Goal: Task Accomplishment & Management: Manage account settings

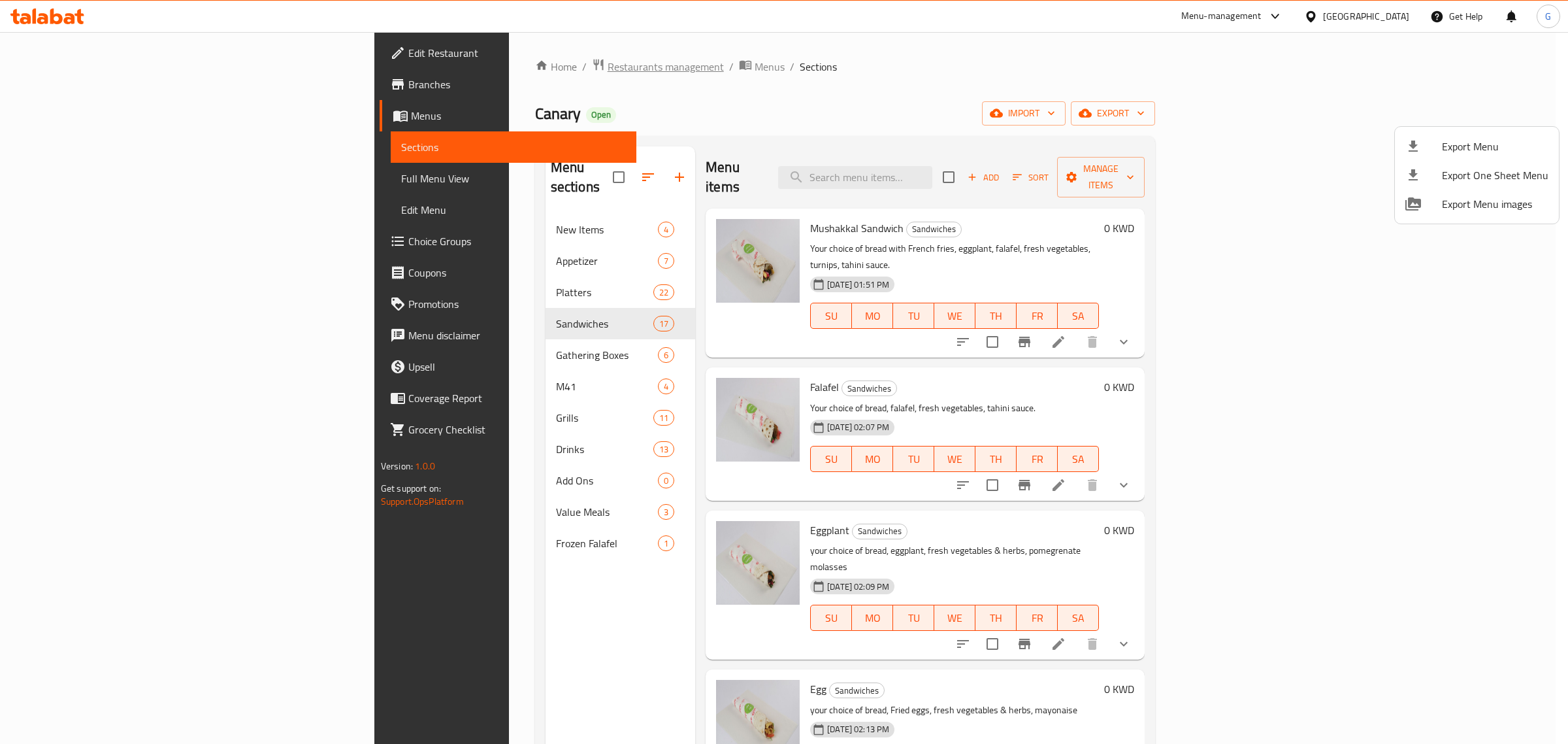
click at [405, 71] on div at bounding box center [784, 372] width 1568 height 744
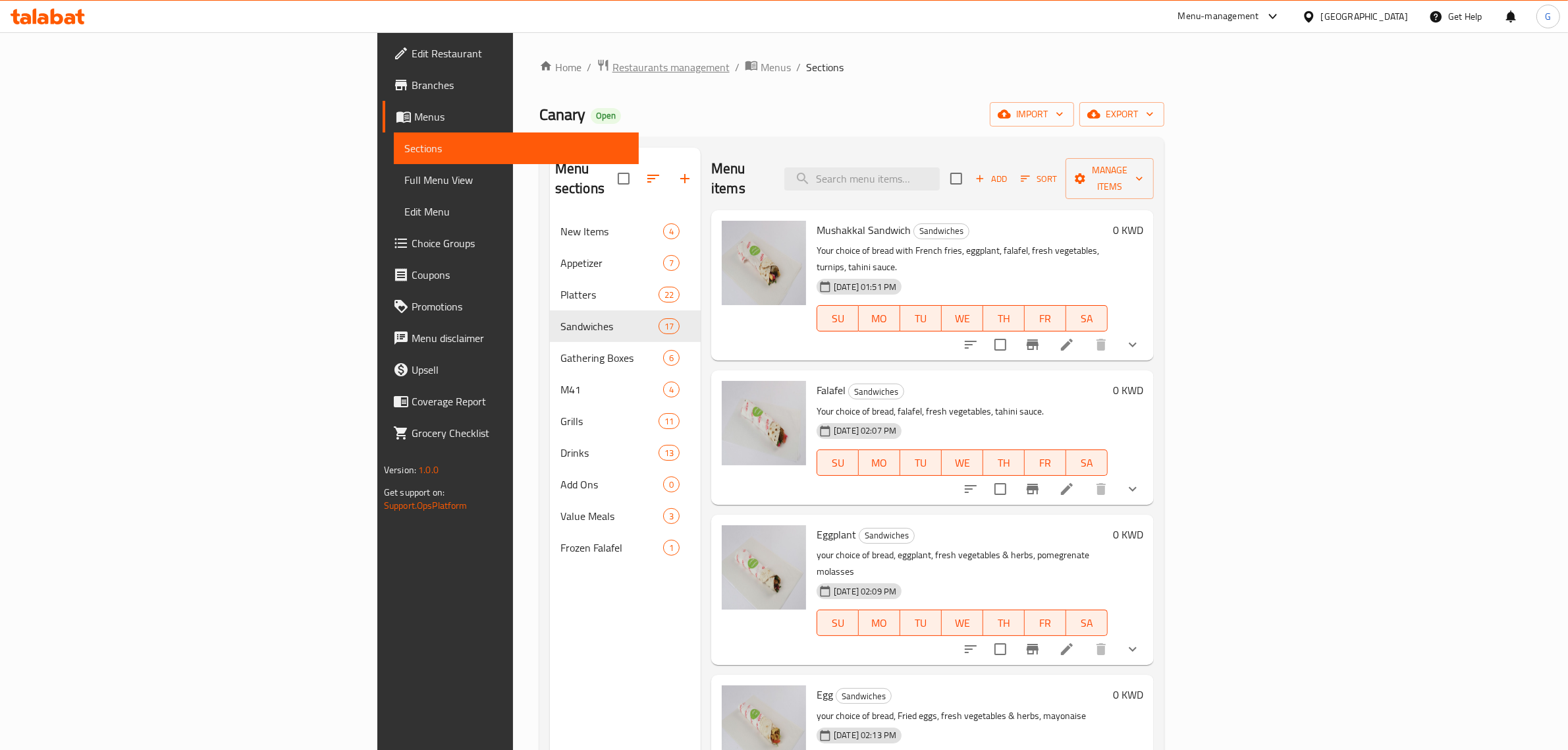
click at [612, 67] on span "Restaurants management" at bounding box center [670, 67] width 117 height 16
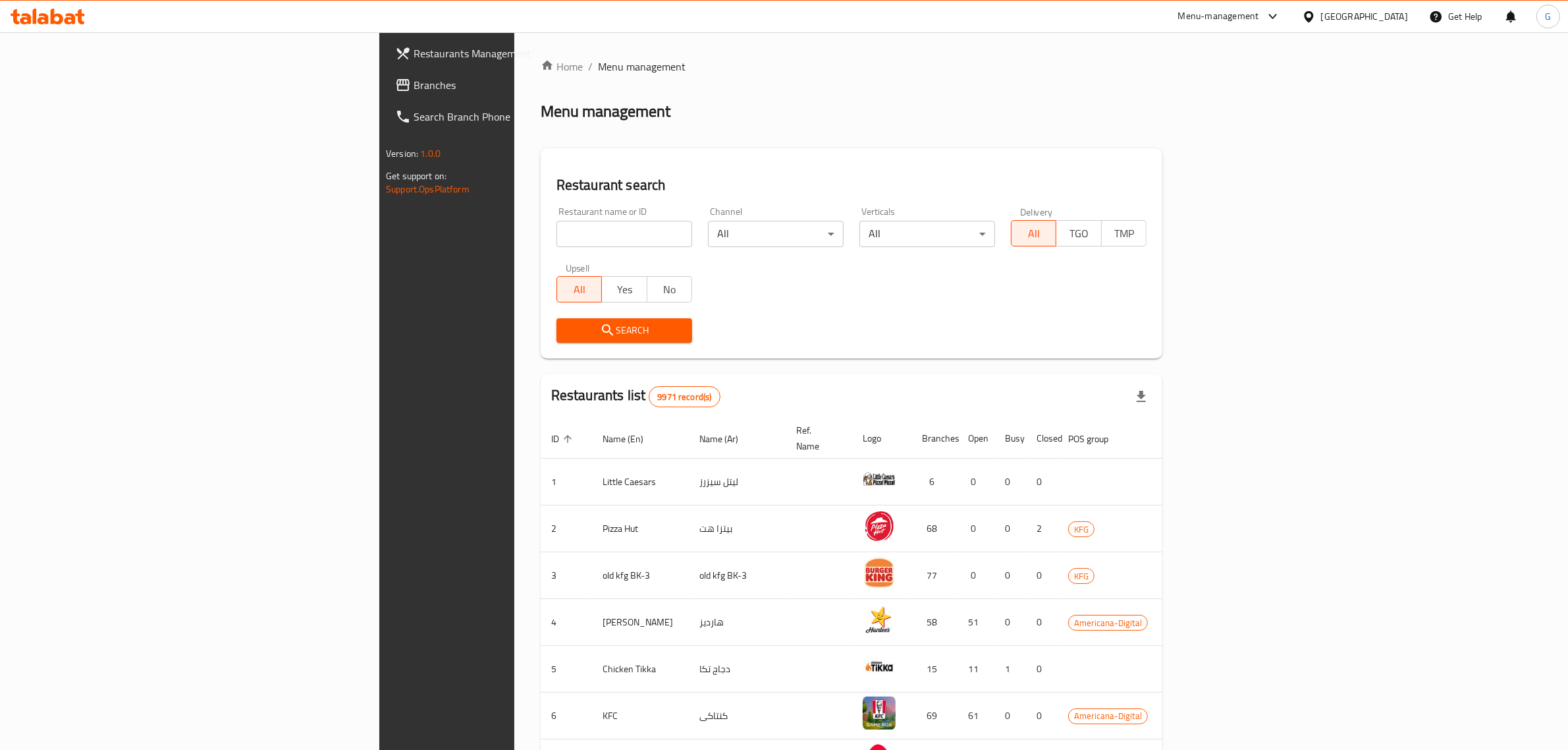
click at [413, 89] on span "Branches" at bounding box center [522, 85] width 217 height 16
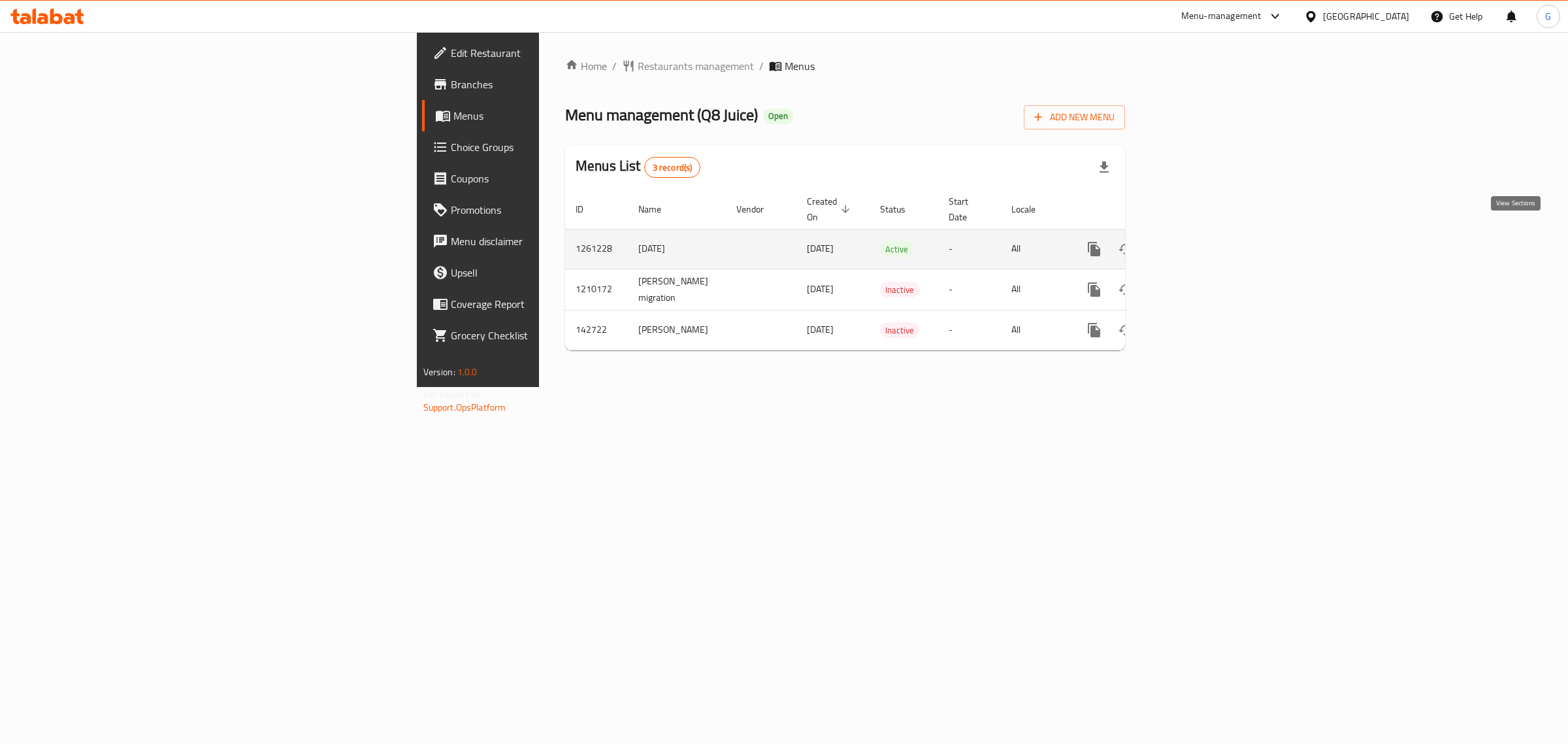
click at [1196, 241] on icon "enhanced table" at bounding box center [1188, 249] width 16 height 16
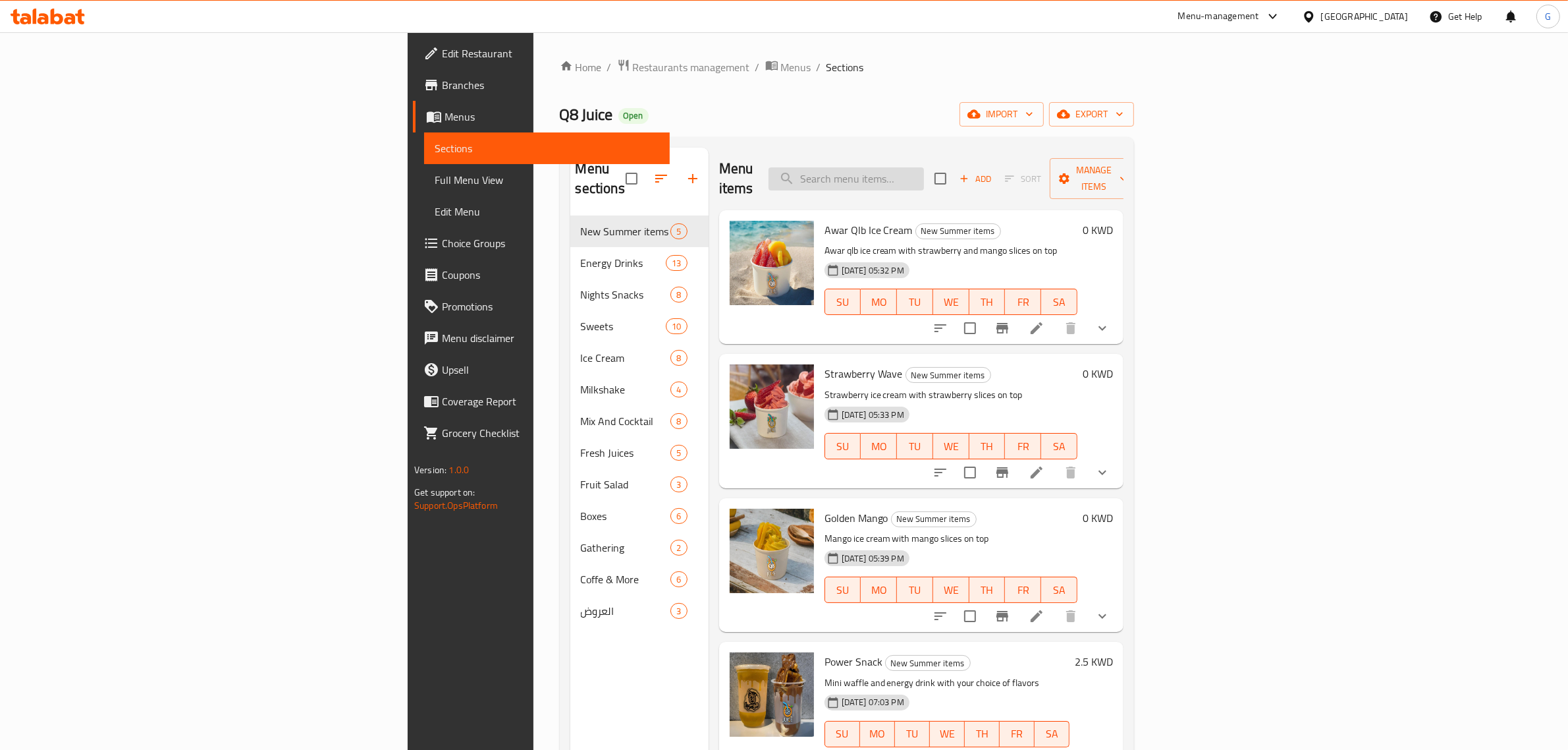
paste input "Fresh Cocktail Juice"
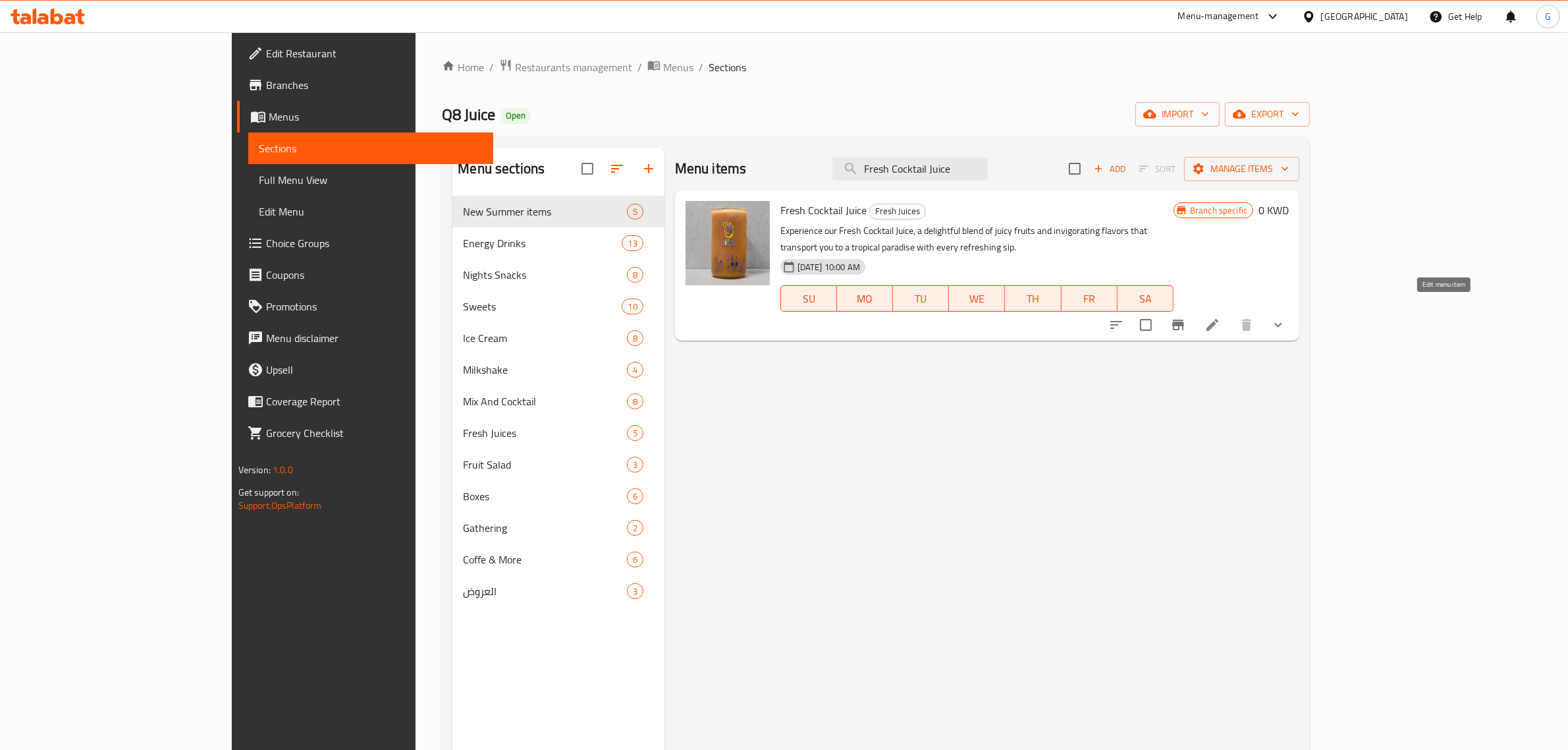
type input "Fresh Cocktail Juice"
click at [1221, 317] on icon at bounding box center [1213, 325] width 16 height 16
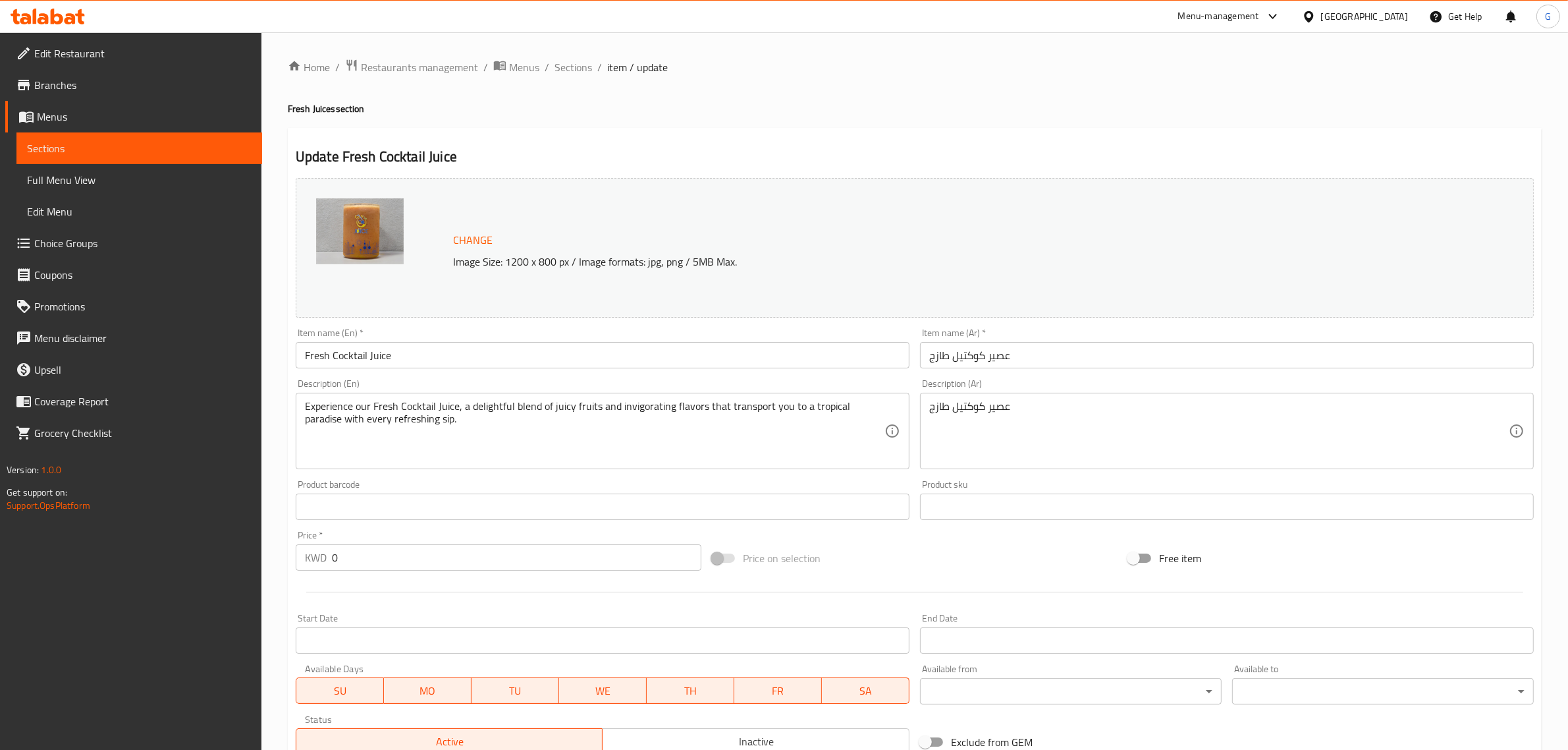
scroll to position [268, 0]
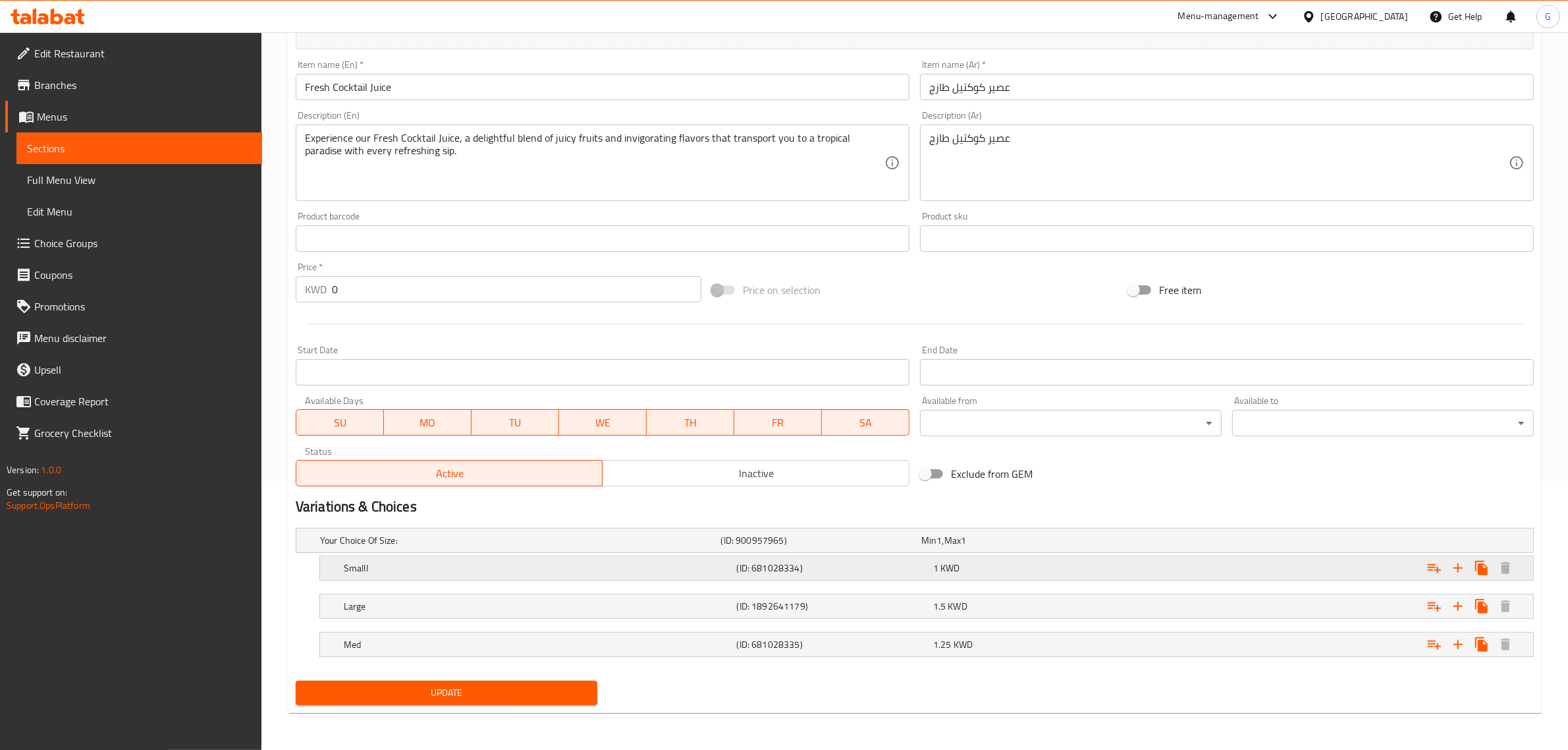
click at [861, 572] on h5 "(ID: 681028334)" at bounding box center [832, 567] width 191 height 13
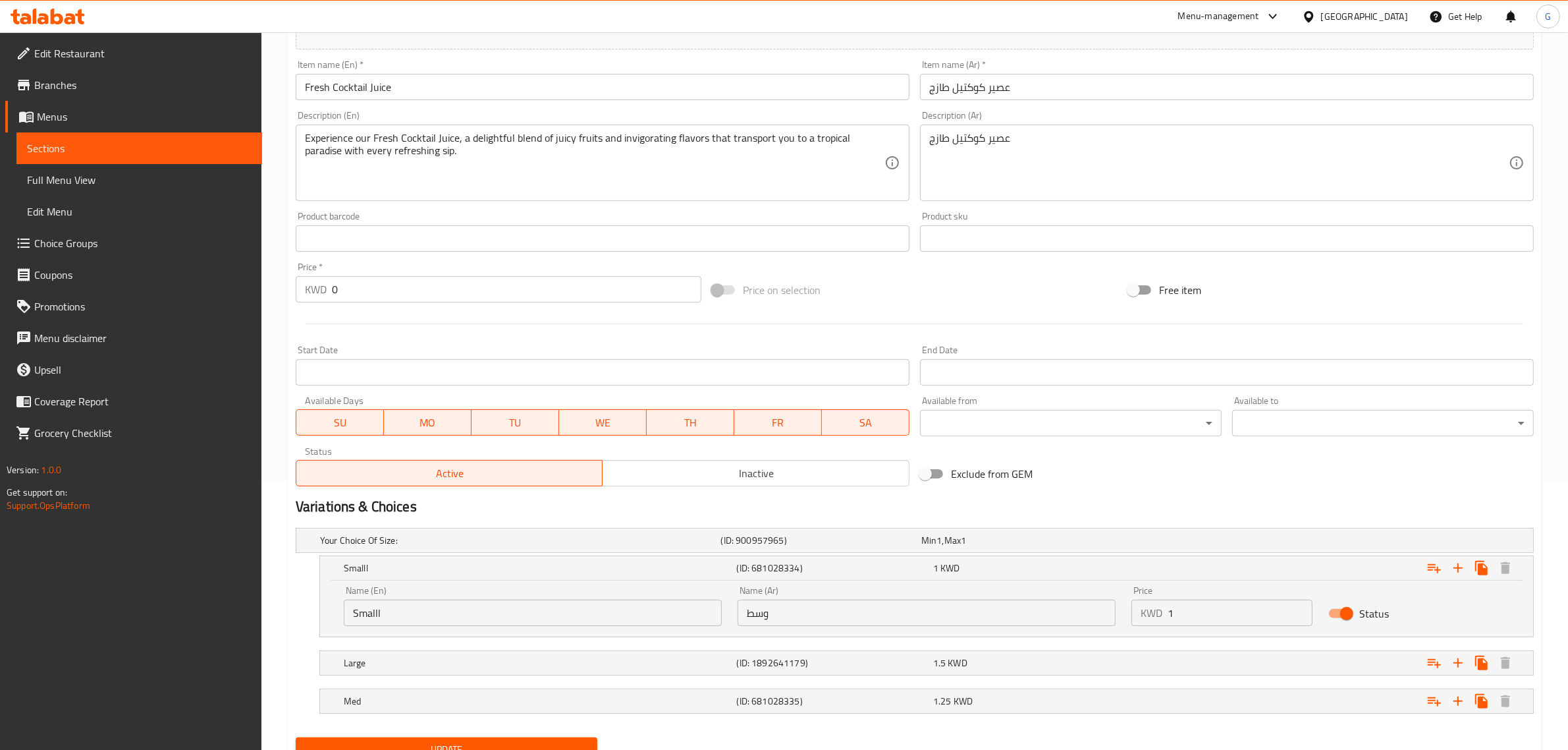
click at [957, 610] on input "وسط" at bounding box center [927, 613] width 378 height 27
type input "صغير"
click at [842, 656] on h5 "(ID: 1892641179)" at bounding box center [832, 663] width 191 height 13
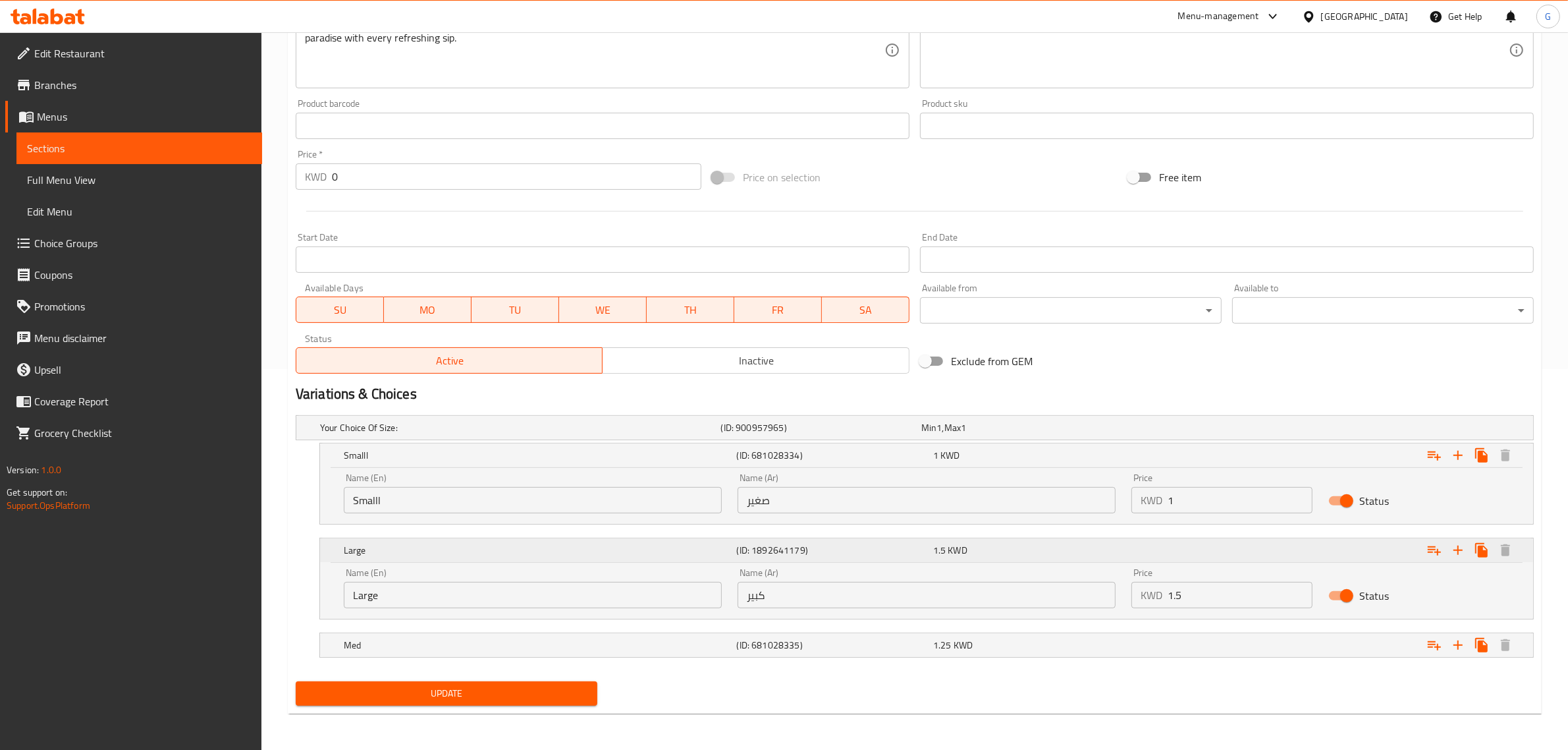
scroll to position [382, 0]
click at [843, 635] on div "(ID: 681028335)" at bounding box center [832, 644] width 196 height 19
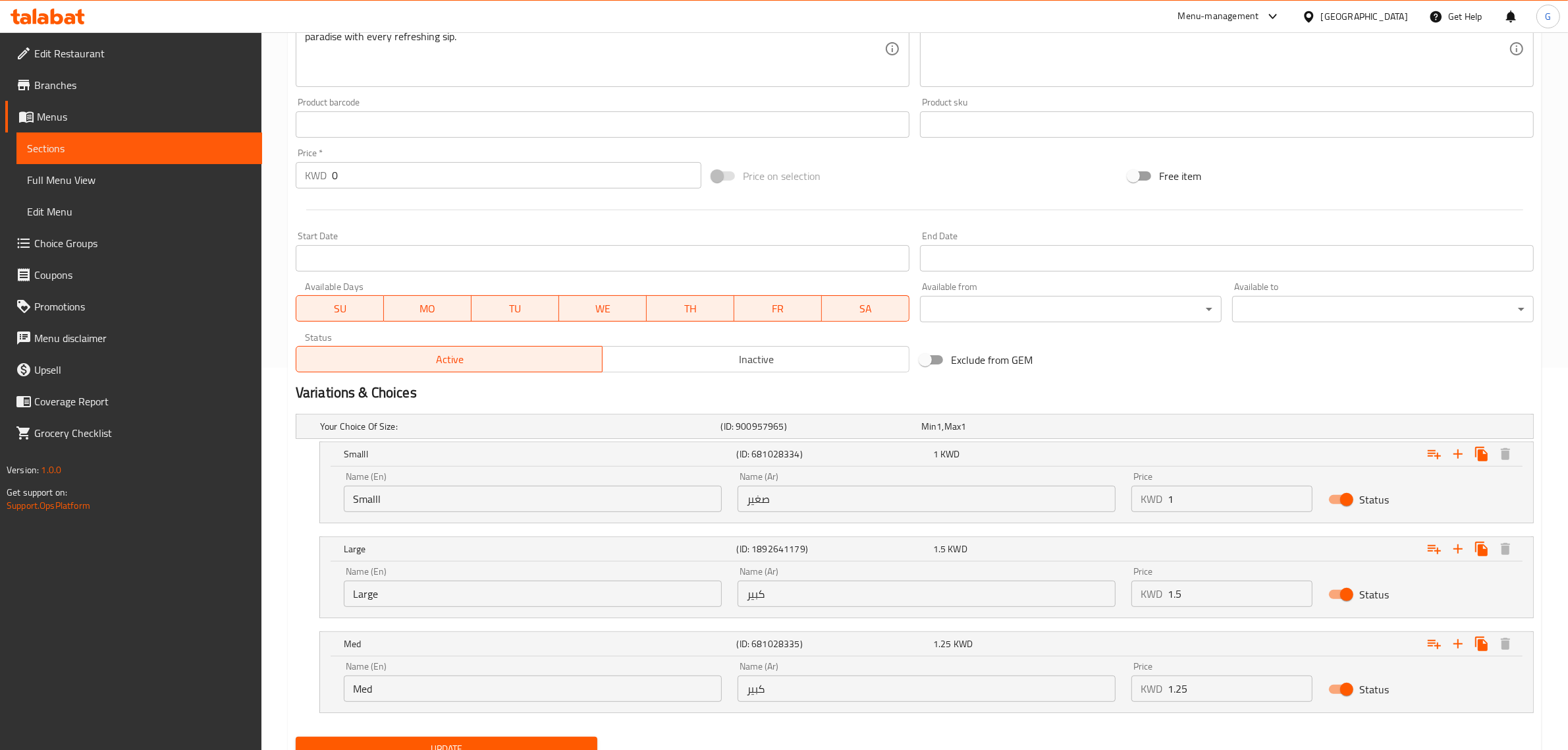
click at [846, 686] on input "كبير" at bounding box center [927, 688] width 378 height 27
click at [846, 686] on input "كبير" at bounding box center [927, 688] width 378 height 27
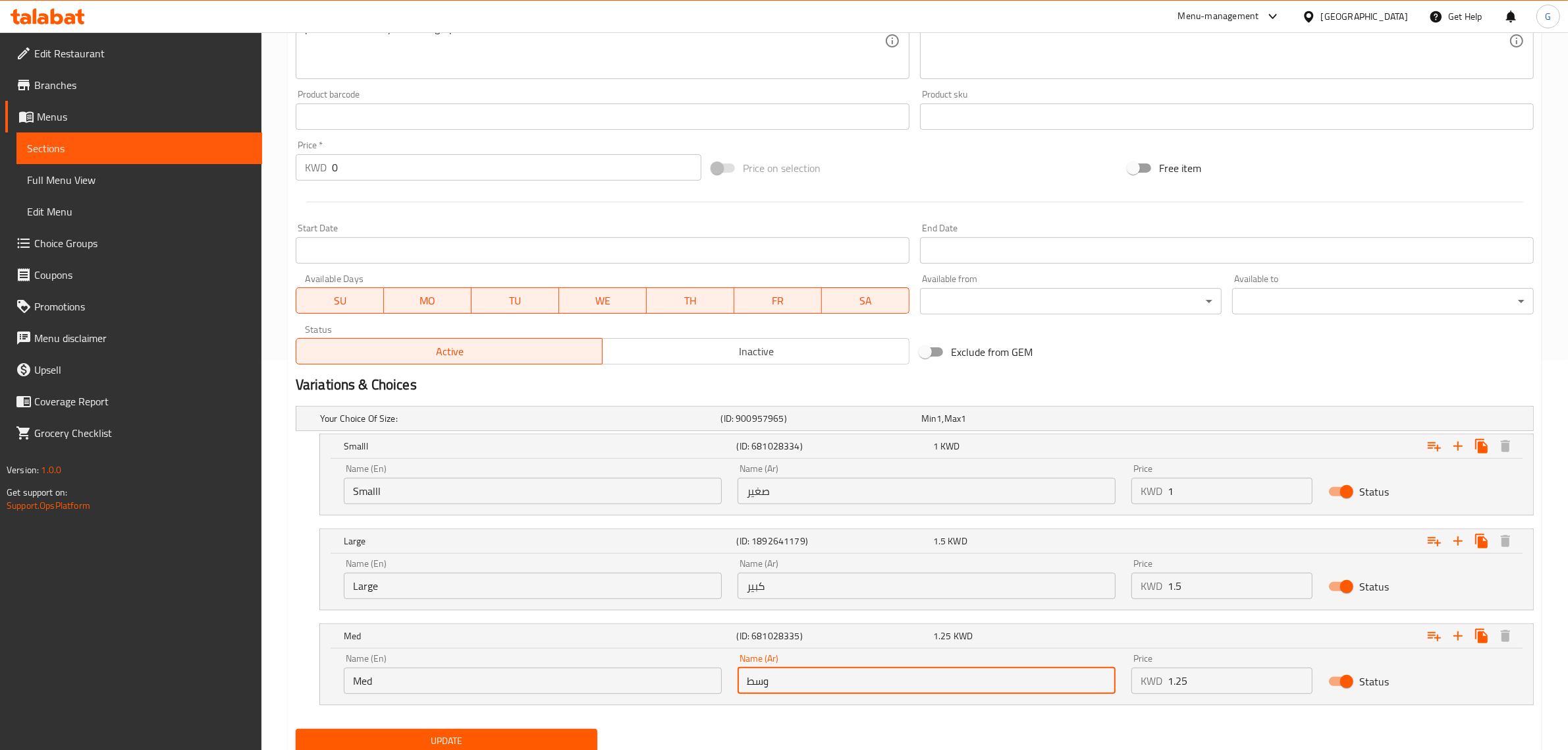
scroll to position [439, 0]
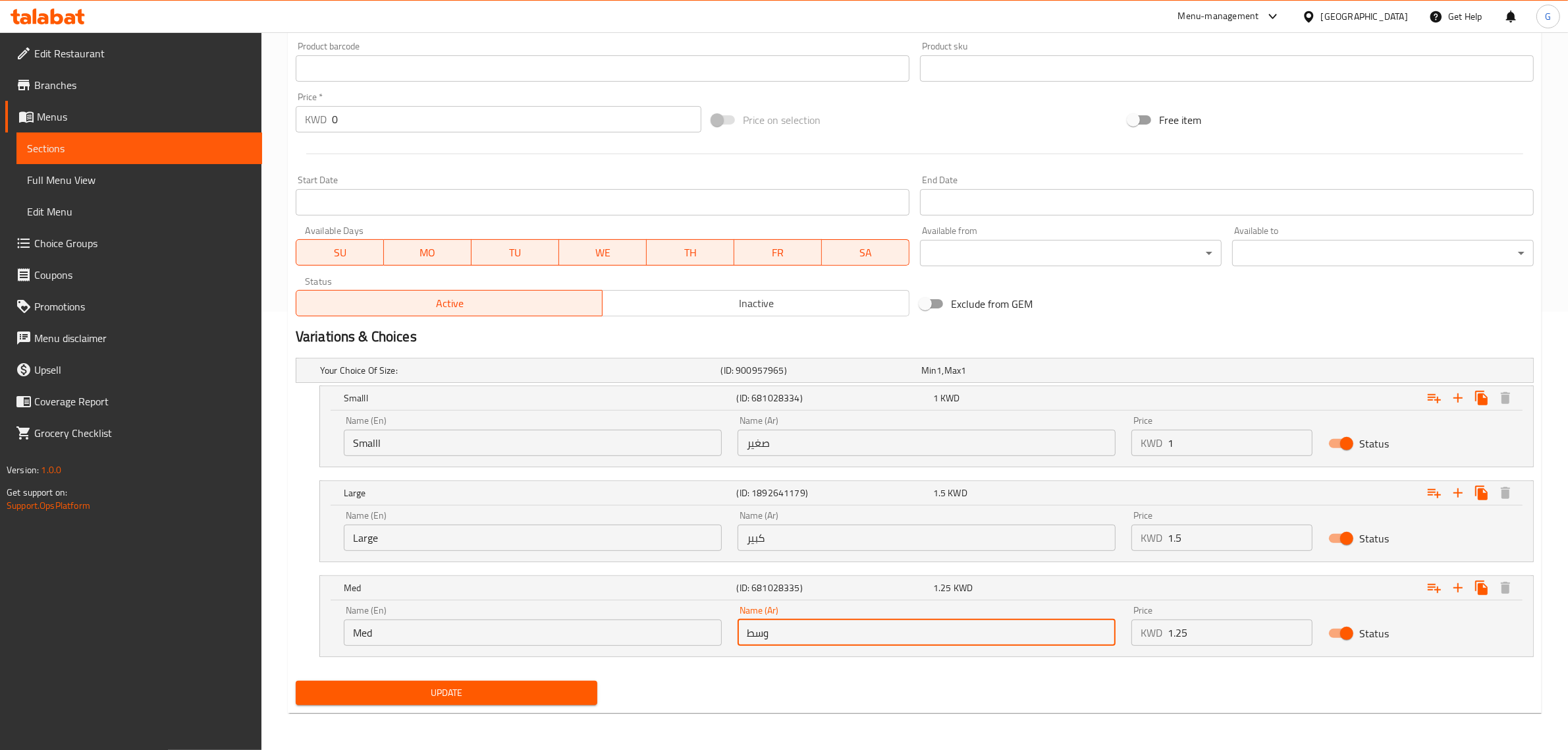
type input "وسط"
click at [564, 706] on div "Update" at bounding box center [446, 693] width 312 height 35
click at [569, 696] on span "Update" at bounding box center [447, 693] width 281 height 17
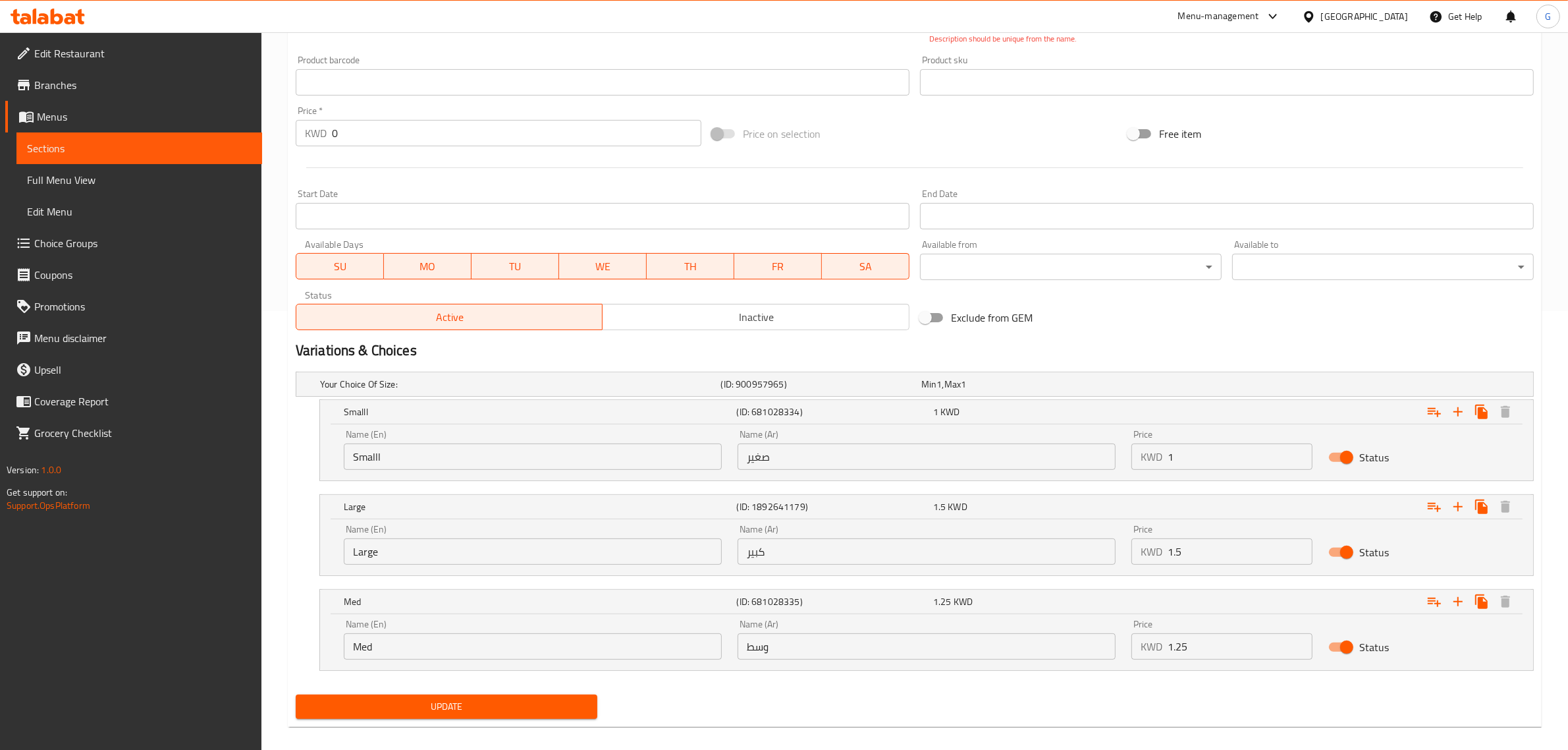
scroll to position [34, 0]
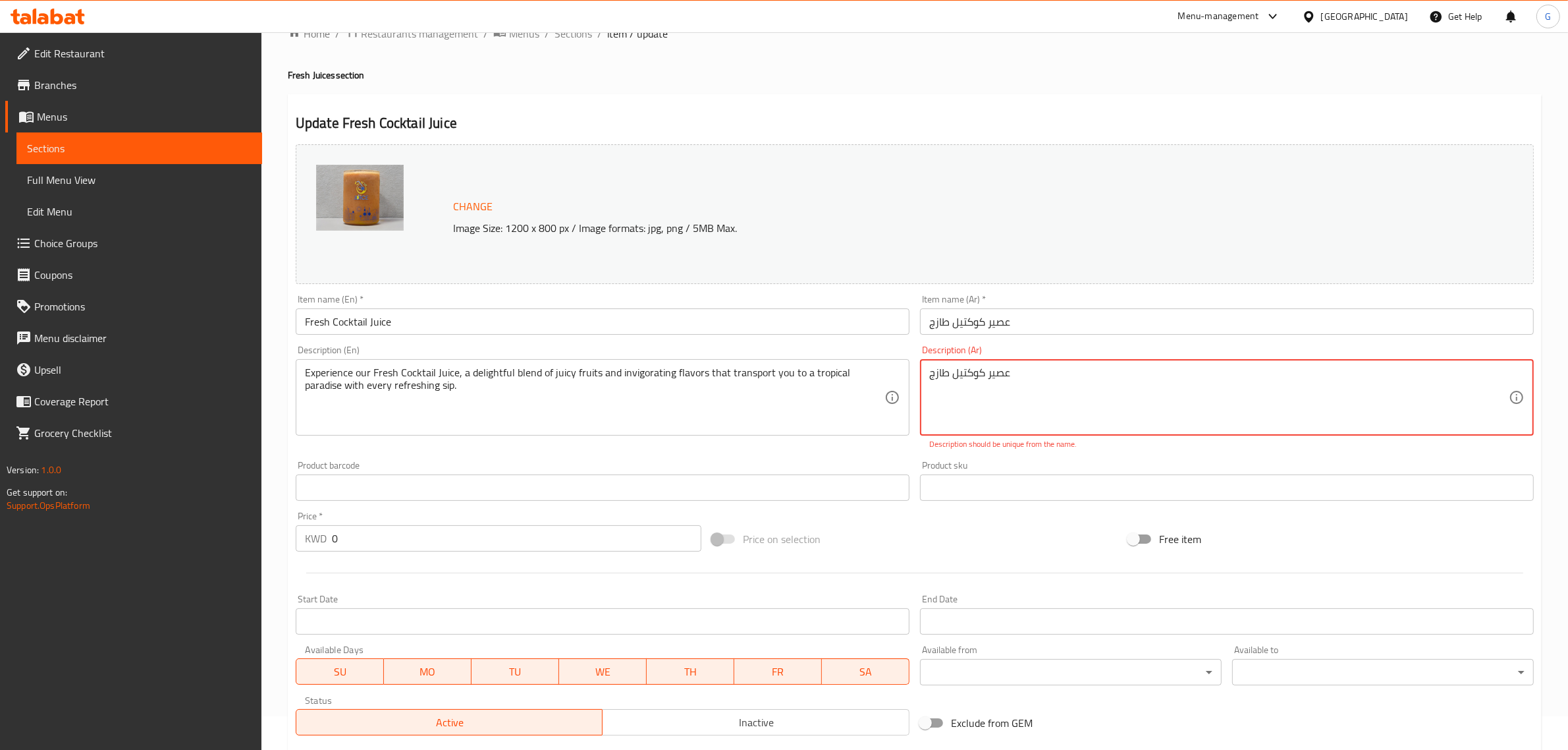
click at [1018, 377] on textarea "عصير كوكتيل طازج" at bounding box center [1219, 398] width 579 height 63
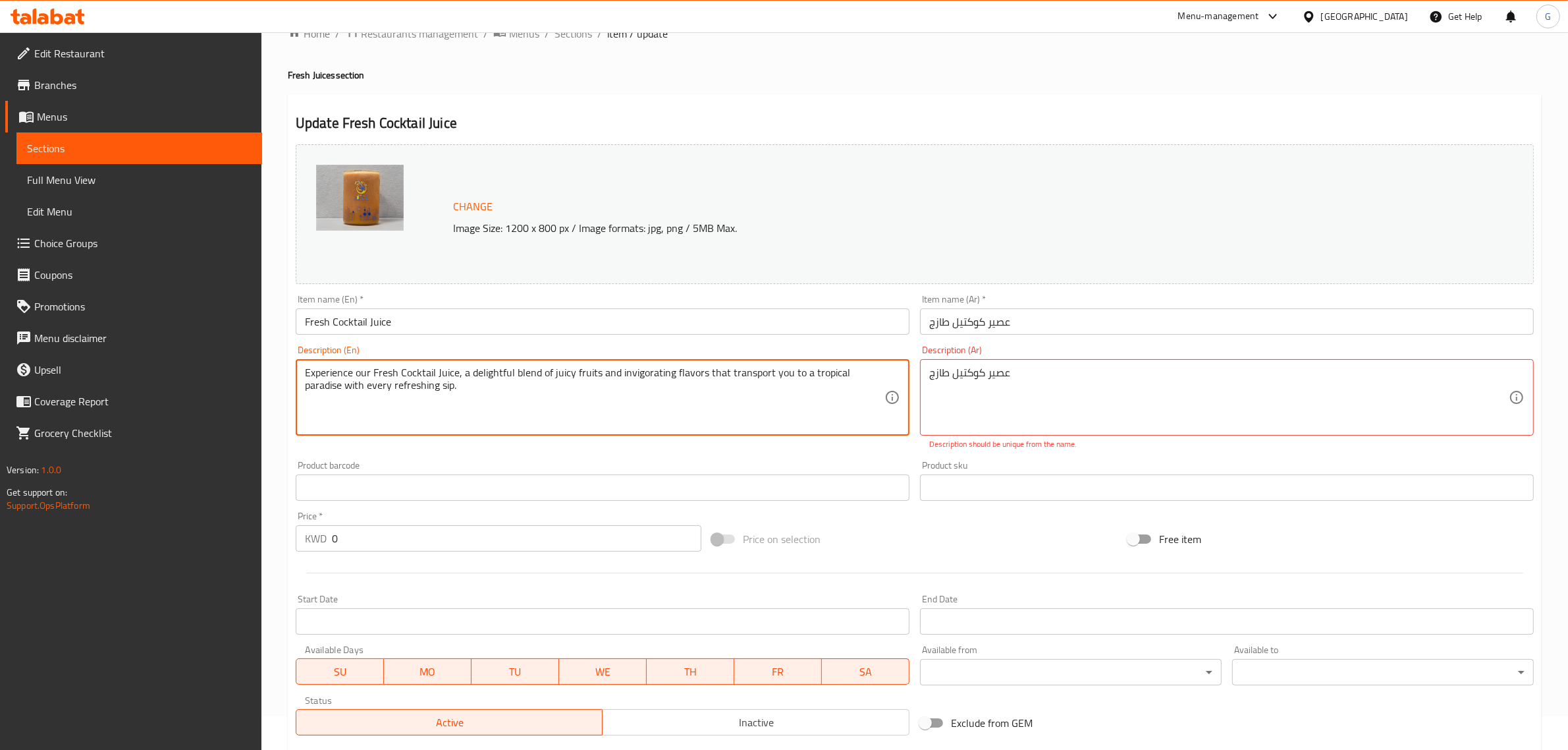
click at [814, 377] on textarea "Experience our Fresh Cocktail Juice, a delightful blend of juicy fruits and inv…" at bounding box center [595, 398] width 579 height 63
click at [1061, 374] on textarea "عصير كوكتيل طازج" at bounding box center [1219, 398] width 579 height 63
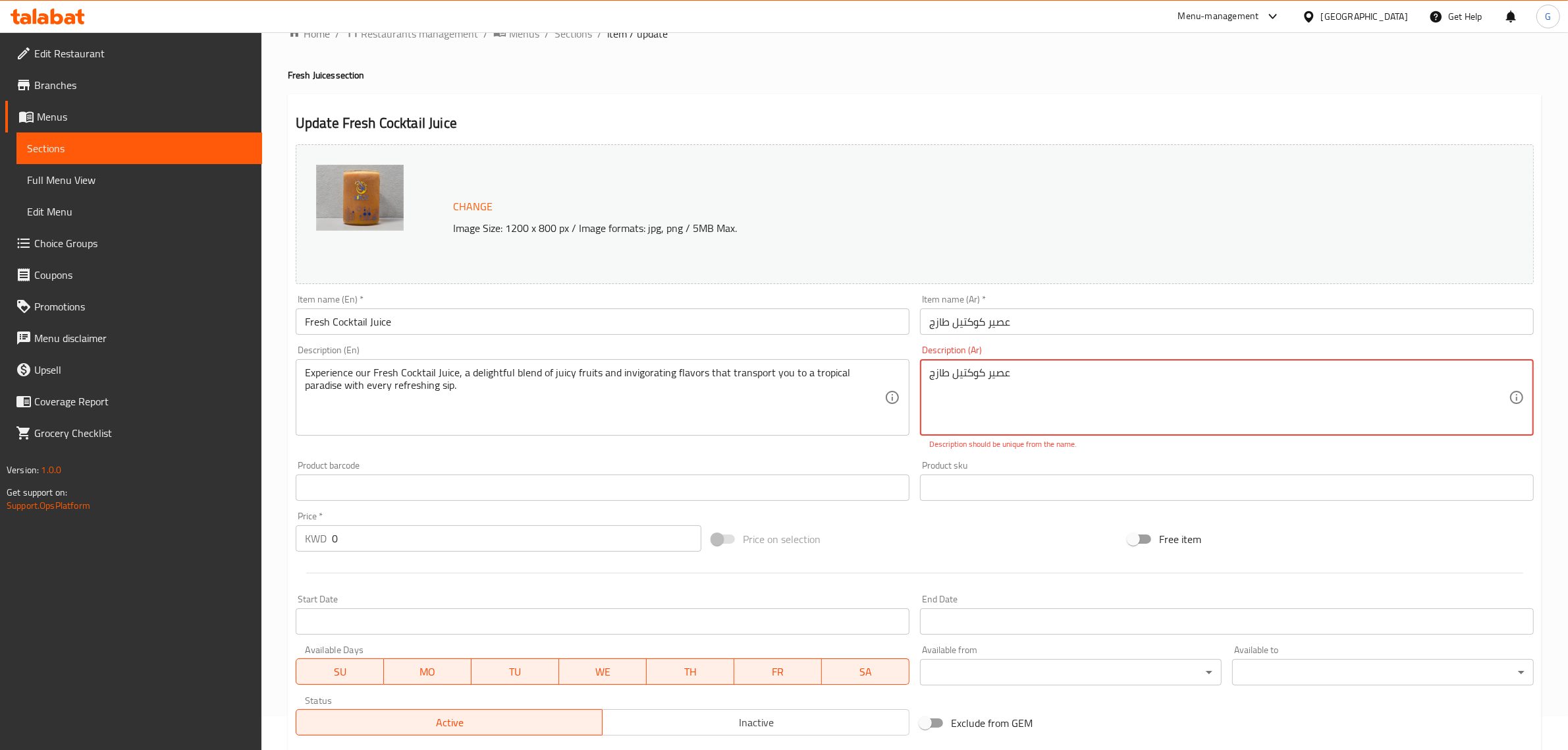
click at [1061, 374] on textarea "عصير كوكتيل طازج" at bounding box center [1219, 398] width 579 height 63
paste textarea "ستمتع بعصير الكوكتيل الطازج لدينا، وهو مزيج لذيذ من الفواكه اللذيذة والنكهات ال…"
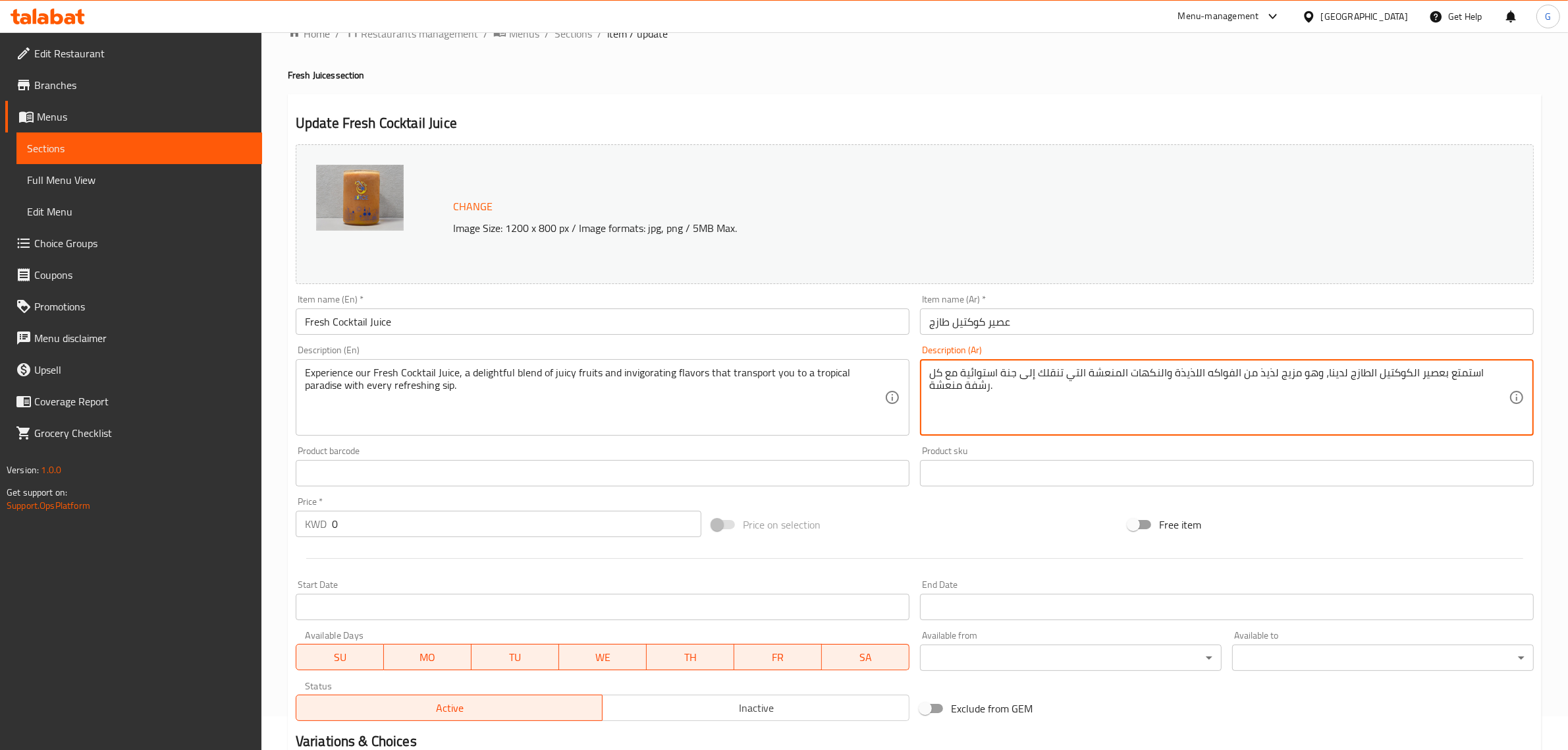
type textarea "استمتع بعصير الكوكتيل الطازج لدينا، وهو مزيج لذيذ من الفواكه اللذيذة والنكهات ا…"
click at [1004, 322] on input "عصير كوكتيل طازج" at bounding box center [1227, 322] width 614 height 27
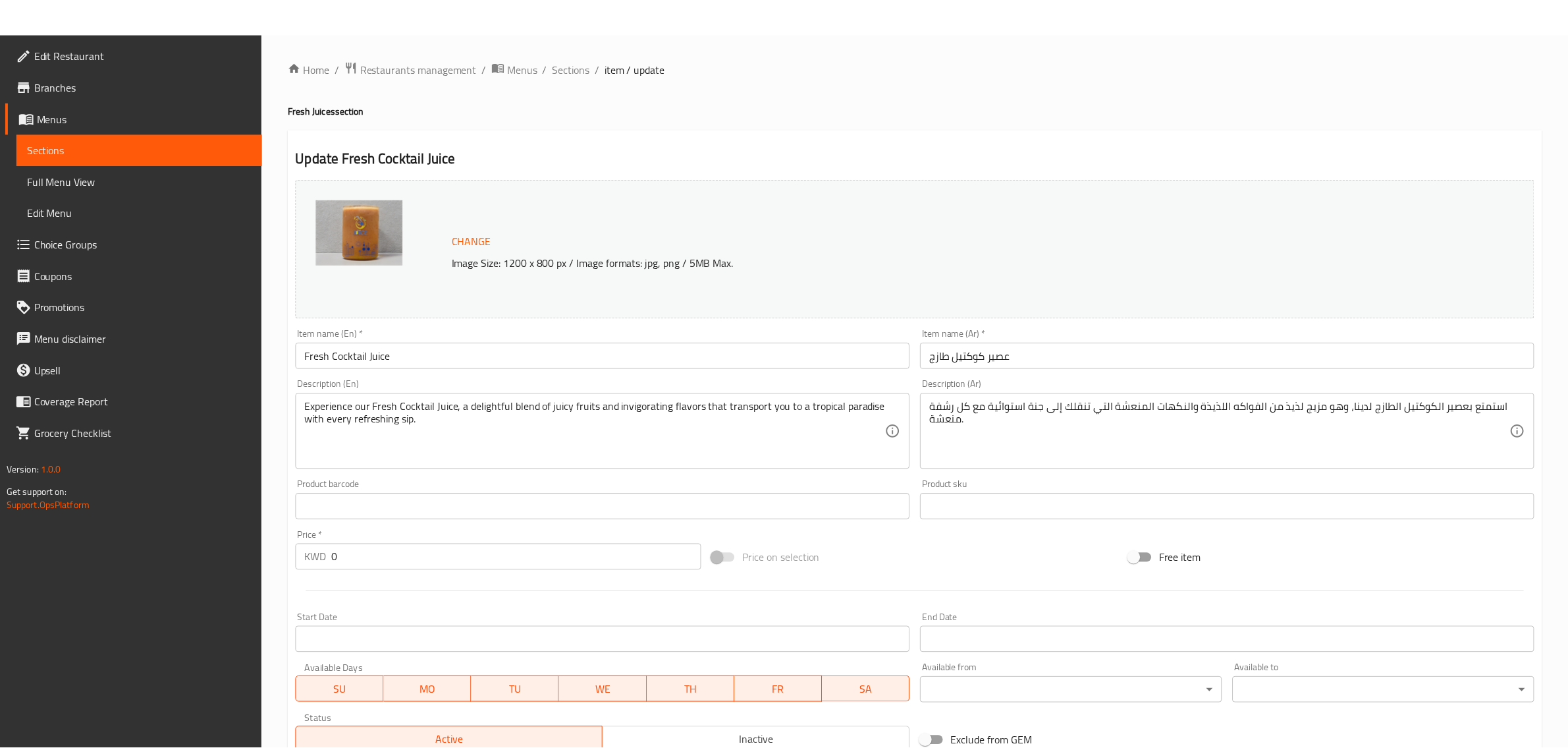
scroll to position [439, 0]
